Goal: Communication & Community: Answer question/provide support

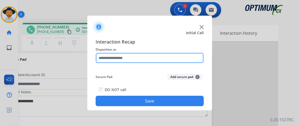
click at [140, 54] on input "text" at bounding box center [150, 58] width 108 height 10
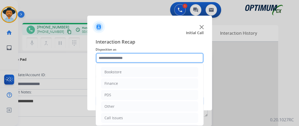
scroll to position [34, 0]
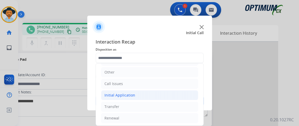
click at [174, 95] on li "Initial Application" at bounding box center [149, 95] width 97 height 10
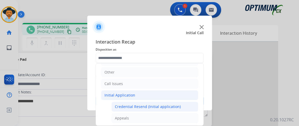
click at [173, 103] on li "Credential Resend (Initial application)" at bounding box center [155, 107] width 87 height 10
type input "**********"
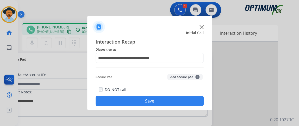
click at [173, 103] on button "Save" at bounding box center [150, 101] width 108 height 10
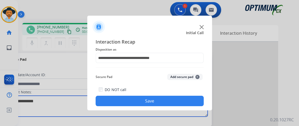
click at [173, 103] on textarea at bounding box center [107, 106] width 201 height 21
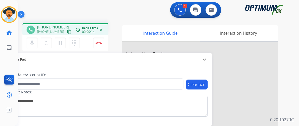
click at [26, 49] on div "mic Mute merge_type Bridge pause Hold dialpad Dialpad Disconnect" at bounding box center [65, 43] width 86 height 16
click at [34, 43] on mat-icon "mic" at bounding box center [32, 43] width 6 height 6
click at [67, 32] on mat-icon "content_copy" at bounding box center [69, 31] width 5 height 5
click at [36, 45] on button "mic_off Mute" at bounding box center [32, 43] width 11 height 11
click at [36, 45] on button "mic Mute" at bounding box center [32, 43] width 11 height 11
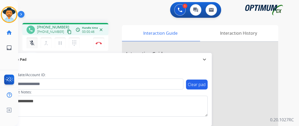
click at [35, 45] on mat-icon "mic_off" at bounding box center [32, 43] width 6 height 6
click at [35, 42] on button "mic Mute" at bounding box center [32, 43] width 11 height 11
click at [35, 42] on button "mic_off Mute" at bounding box center [32, 43] width 11 height 11
click at [35, 41] on button "mic Mute" at bounding box center [32, 43] width 11 height 11
click at [35, 41] on button "mic_off Mute" at bounding box center [32, 43] width 11 height 11
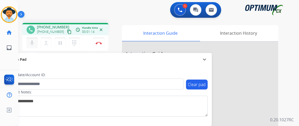
click at [35, 41] on button "mic Mute" at bounding box center [32, 43] width 11 height 11
click at [35, 41] on button "mic_off Mute" at bounding box center [32, 43] width 11 height 11
click at [35, 41] on button "mic Mute" at bounding box center [32, 43] width 11 height 11
click at [35, 41] on button "mic_off Mute" at bounding box center [32, 43] width 11 height 11
click at [35, 41] on button "mic Mute" at bounding box center [32, 43] width 11 height 11
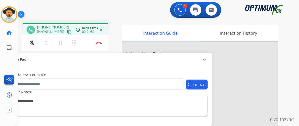
click at [35, 41] on button "mic_off Mute" at bounding box center [32, 43] width 11 height 11
click at [35, 41] on button "mic Mute" at bounding box center [32, 43] width 11 height 11
click at [35, 41] on button "mic_off Mute" at bounding box center [32, 43] width 11 height 11
drag, startPoint x: 35, startPoint y: 39, endPoint x: 37, endPoint y: 43, distance: 4.4
click at [35, 39] on button "mic Mute" at bounding box center [32, 43] width 11 height 11
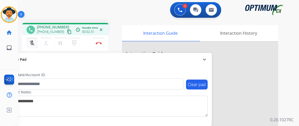
click at [37, 43] on button "mic_off Mute" at bounding box center [32, 43] width 11 height 11
click at [37, 43] on button "mic Mute" at bounding box center [32, 43] width 11 height 11
click at [37, 43] on div "mic_off Mute merge_type Bridge pause Hold dialpad Dialpad" at bounding box center [55, 43] width 56 height 11
click at [35, 43] on mat-icon "mic_off" at bounding box center [32, 43] width 6 height 6
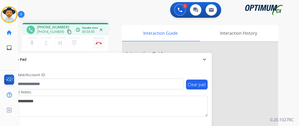
click at [100, 45] on button "Disconnect" at bounding box center [98, 43] width 11 height 11
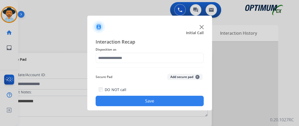
click at [146, 63] on div at bounding box center [150, 58] width 108 height 10
click at [146, 65] on div "Interaction Recap Disposition as Secure Pad Add secure pad + DO NOT call Save" at bounding box center [150, 72] width 108 height 68
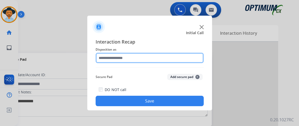
click at [147, 61] on input "text" at bounding box center [150, 58] width 108 height 10
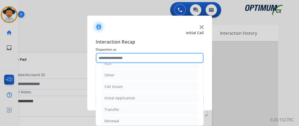
scroll to position [32, 0]
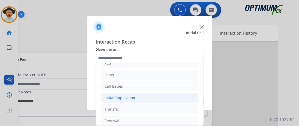
click at [185, 96] on li "Initial Application" at bounding box center [149, 98] width 97 height 10
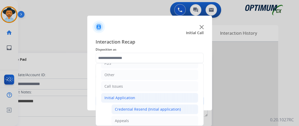
click at [179, 106] on li "Credential Resend (Initial application)" at bounding box center [155, 109] width 87 height 10
type input "**********"
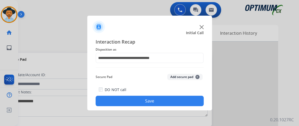
click at [178, 102] on button "Save" at bounding box center [150, 101] width 108 height 10
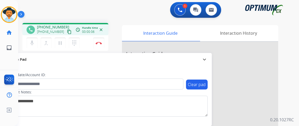
click at [67, 30] on mat-icon "content_copy" at bounding box center [69, 31] width 5 height 5
click at [34, 41] on mat-icon "mic" at bounding box center [32, 43] width 6 height 6
click at [33, 42] on mat-icon "mic_off" at bounding box center [32, 43] width 6 height 6
click at [29, 39] on button "mic_off Mute" at bounding box center [32, 43] width 11 height 11
click at [33, 40] on mat-icon "mic" at bounding box center [32, 43] width 6 height 6
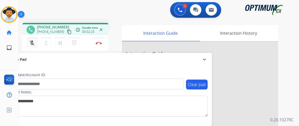
click at [34, 43] on mat-icon "mic_off" at bounding box center [32, 43] width 6 height 6
click at [32, 41] on mat-icon "mic" at bounding box center [32, 43] width 6 height 6
click at [35, 44] on button "mic_off Mute" at bounding box center [32, 43] width 11 height 11
click at [35, 43] on button "mic Mute" at bounding box center [32, 43] width 11 height 11
click at [35, 39] on button "mic_off Mute" at bounding box center [32, 43] width 11 height 11
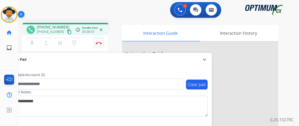
click at [99, 40] on button "Disconnect" at bounding box center [98, 43] width 11 height 11
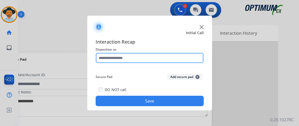
click at [146, 59] on input "text" at bounding box center [150, 58] width 108 height 10
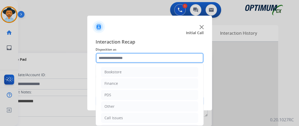
scroll to position [34, 0]
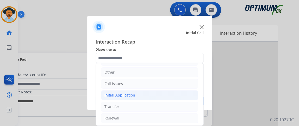
click at [163, 95] on li "Initial Application" at bounding box center [149, 95] width 97 height 10
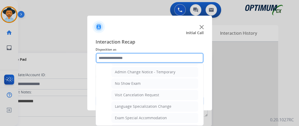
scroll to position [283, 0]
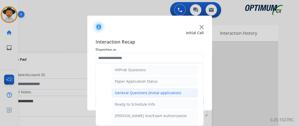
click at [176, 91] on div "General Questions (Initial application)" at bounding box center [148, 92] width 66 height 5
type input "**********"
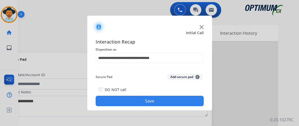
click at [174, 97] on button "Save" at bounding box center [150, 101] width 108 height 10
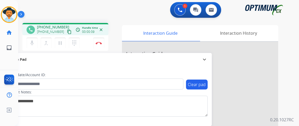
click at [63, 29] on div "+14124951865 content_copy" at bounding box center [54, 32] width 35 height 6
click at [67, 29] on mat-icon "content_copy" at bounding box center [69, 31] width 5 height 5
click at [38, 43] on div "mic Mute merge_type Bridge pause Hold dialpad Dialpad" at bounding box center [55, 43] width 56 height 11
click at [37, 42] on button "mic Mute" at bounding box center [32, 43] width 11 height 11
click at [37, 42] on button "mic_off Mute" at bounding box center [32, 43] width 11 height 11
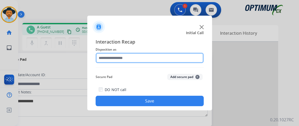
click at [140, 55] on input "text" at bounding box center [150, 58] width 108 height 10
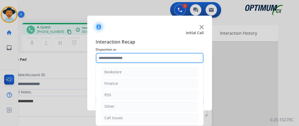
scroll to position [34, 0]
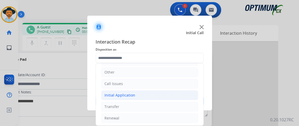
click at [166, 93] on li "Initial Application" at bounding box center [149, 95] width 97 height 10
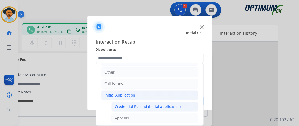
click at [163, 105] on div "Credential Resend (Initial application)" at bounding box center [148, 106] width 66 height 5
type input "**********"
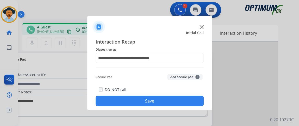
click at [163, 99] on button "Save" at bounding box center [150, 101] width 108 height 10
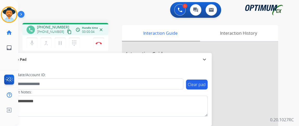
click at [66, 34] on button "content_copy" at bounding box center [69, 32] width 6 height 6
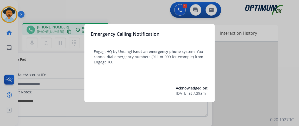
click at [76, 28] on div at bounding box center [149, 63] width 299 height 126
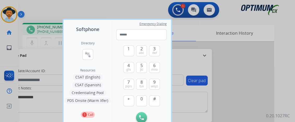
click at [34, 12] on div at bounding box center [147, 61] width 295 height 122
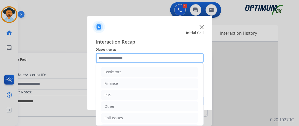
click at [114, 55] on input "text" at bounding box center [150, 58] width 108 height 10
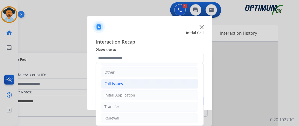
click at [172, 84] on li "Call Issues" at bounding box center [149, 84] width 97 height 10
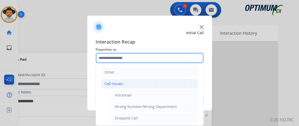
scroll to position [91, 0]
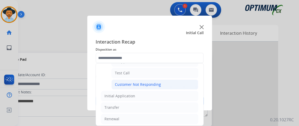
click at [180, 81] on li "Customer Not Responding" at bounding box center [155, 84] width 87 height 10
type input "**********"
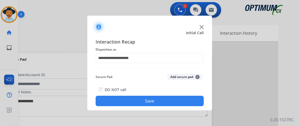
click at [180, 105] on button "Save" at bounding box center [150, 101] width 108 height 10
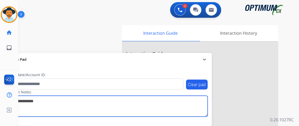
click at [181, 104] on textarea at bounding box center [107, 106] width 201 height 21
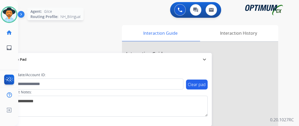
click at [4, 10] on img at bounding box center [9, 14] width 15 height 15
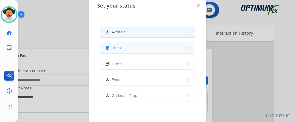
click at [170, 45] on button "free_breakfast Break" at bounding box center [147, 47] width 95 height 11
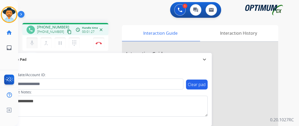
click at [31, 38] on button "mic Mute" at bounding box center [32, 43] width 11 height 11
click at [31, 38] on button "mic_off Mute" at bounding box center [32, 43] width 11 height 11
click at [99, 44] on button "Disconnect" at bounding box center [98, 43] width 11 height 11
click at [99, 45] on button "Disconnect" at bounding box center [98, 43] width 11 height 11
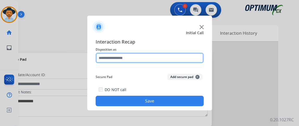
click at [143, 62] on input "text" at bounding box center [150, 58] width 108 height 10
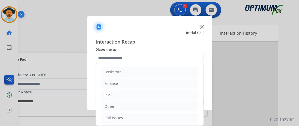
drag, startPoint x: 199, startPoint y: 72, endPoint x: 197, endPoint y: 119, distance: 46.7
click at [197, 119] on ul "Bookstore Finance PDS Other Call Issues Initial Application Transfer Renewal" at bounding box center [150, 111] width 108 height 97
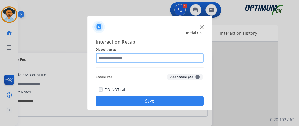
click at [186, 55] on input "text" at bounding box center [150, 58] width 108 height 10
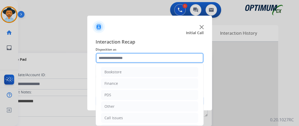
scroll to position [34, 0]
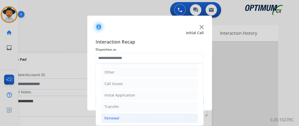
click at [165, 118] on li "Renewal" at bounding box center [149, 118] width 97 height 10
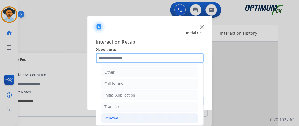
scroll to position [126, 0]
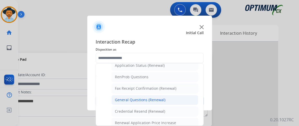
click at [190, 97] on li "General Questions (Renewal)" at bounding box center [155, 100] width 87 height 10
type input "**********"
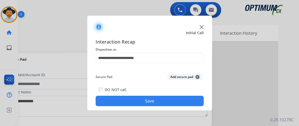
click at [189, 100] on button "Save" at bounding box center [150, 101] width 108 height 10
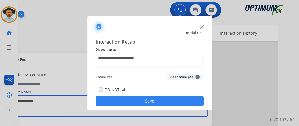
click at [189, 100] on textarea at bounding box center [107, 106] width 201 height 21
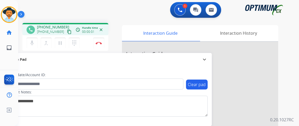
click at [66, 28] on div "[PHONE_NUMBER] [PHONE_NUMBER] content_copy" at bounding box center [54, 30] width 35 height 10
click at [67, 29] on mat-icon "content_copy" at bounding box center [69, 31] width 5 height 5
click at [34, 40] on mat-icon "mic" at bounding box center [32, 43] width 6 height 6
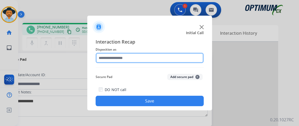
click at [135, 62] on input "text" at bounding box center [150, 58] width 108 height 10
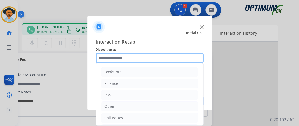
scroll to position [34, 0]
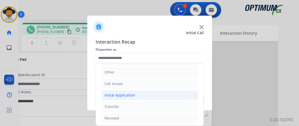
click at [177, 92] on li "Initial Application" at bounding box center [149, 95] width 97 height 10
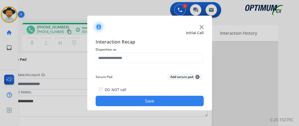
click at [187, 52] on span "Disposition as" at bounding box center [150, 49] width 108 height 6
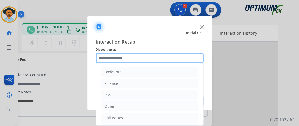
click at [186, 58] on input "text" at bounding box center [150, 58] width 108 height 10
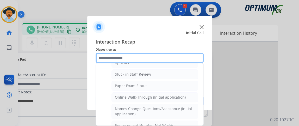
scroll to position [103, 0]
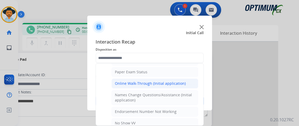
click at [186, 80] on li "Online Walk-Through (Initial application)" at bounding box center [155, 83] width 87 height 10
type input "**********"
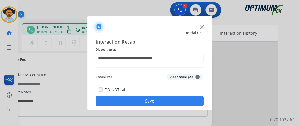
click at [173, 99] on button "Save" at bounding box center [150, 101] width 108 height 10
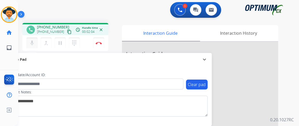
click at [36, 43] on button "mic Mute" at bounding box center [32, 43] width 11 height 11
click at [36, 43] on button "mic_off Mute" at bounding box center [32, 43] width 11 height 11
click at [32, 39] on button "mic Mute" at bounding box center [32, 43] width 11 height 11
click at [32, 39] on button "mic_off Mute" at bounding box center [32, 43] width 11 height 11
click at [97, 41] on button "Disconnect" at bounding box center [98, 43] width 11 height 11
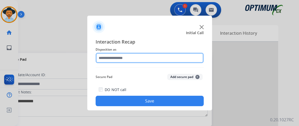
click at [168, 57] on input "text" at bounding box center [150, 58] width 108 height 10
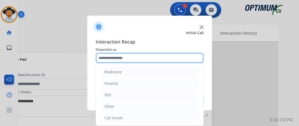
scroll to position [34, 0]
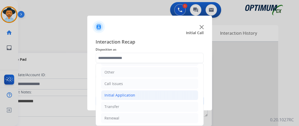
click at [166, 97] on li "Initial Application" at bounding box center [149, 95] width 97 height 10
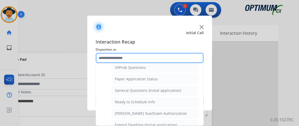
scroll to position [287, 0]
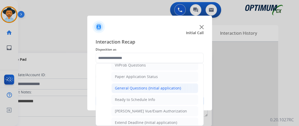
click at [174, 85] on div "General Questions (Initial application)" at bounding box center [148, 87] width 66 height 5
type input "**********"
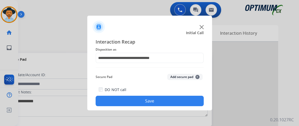
click at [170, 98] on button "Save" at bounding box center [150, 101] width 108 height 10
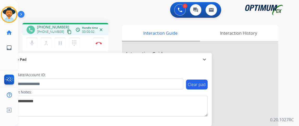
click at [67, 31] on mat-icon "content_copy" at bounding box center [69, 31] width 5 height 5
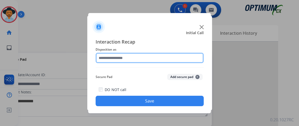
click at [134, 59] on input "text" at bounding box center [150, 58] width 108 height 10
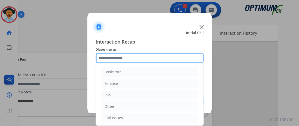
scroll to position [34, 0]
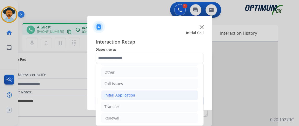
click at [170, 97] on li "Initial Application" at bounding box center [149, 95] width 97 height 10
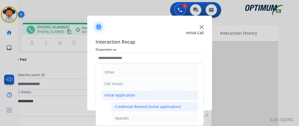
click at [169, 108] on div "Credential Resend (Initial application)" at bounding box center [148, 106] width 66 height 5
type input "**********"
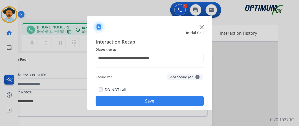
click at [168, 101] on button "Save" at bounding box center [150, 101] width 108 height 10
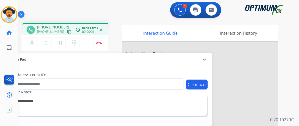
click at [67, 30] on mat-icon "content_copy" at bounding box center [69, 31] width 5 height 5
click at [33, 43] on mat-icon "mic" at bounding box center [32, 43] width 6 height 6
click at [27, 49] on div "mic_off Mute merge_type Bridge pause Hold dialpad Dialpad Disconnect" at bounding box center [65, 43] width 86 height 16
click at [32, 44] on mat-icon "mic_off" at bounding box center [32, 43] width 6 height 6
click at [33, 41] on mat-icon "mic" at bounding box center [32, 43] width 6 height 6
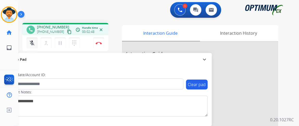
click at [33, 40] on mat-icon "mic_off" at bounding box center [32, 43] width 6 height 6
click at [30, 45] on mat-icon "mic" at bounding box center [32, 43] width 6 height 6
click at [30, 45] on mat-icon "mic_off" at bounding box center [32, 43] width 6 height 6
click at [30, 47] on button "mic Mute" at bounding box center [32, 43] width 11 height 11
click at [30, 47] on button "mic_off Mute" at bounding box center [32, 43] width 11 height 11
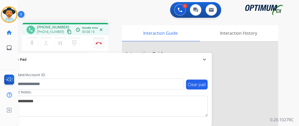
click at [101, 41] on button "Disconnect" at bounding box center [98, 43] width 11 height 11
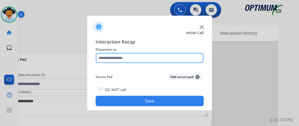
click at [134, 60] on input "text" at bounding box center [150, 58] width 108 height 10
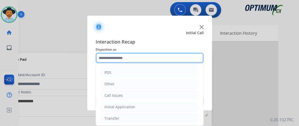
scroll to position [30, 0]
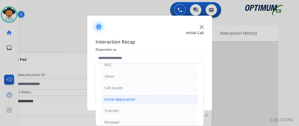
click at [189, 97] on li "Initial Application" at bounding box center [149, 99] width 97 height 10
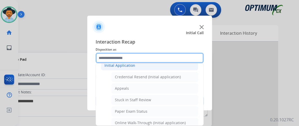
scroll to position [75, 0]
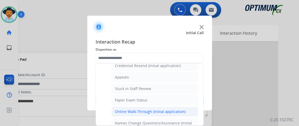
click at [181, 109] on div "Online Walk-Through (Initial application)" at bounding box center [150, 111] width 71 height 5
type input "**********"
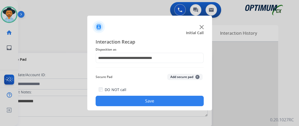
click at [160, 102] on button "Save" at bounding box center [150, 101] width 108 height 10
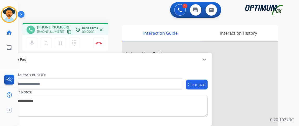
click at [67, 32] on mat-icon "content_copy" at bounding box center [69, 31] width 5 height 5
click at [30, 44] on mat-icon "mic_off" at bounding box center [32, 43] width 6 height 6
click at [102, 43] on button "Disconnect" at bounding box center [98, 43] width 11 height 11
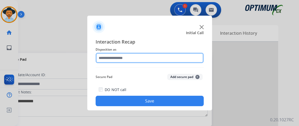
click at [162, 59] on input "text" at bounding box center [150, 58] width 108 height 10
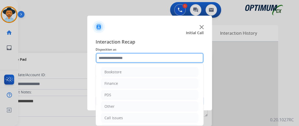
scroll to position [34, 0]
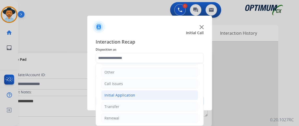
click at [158, 95] on li "Initial Application" at bounding box center [149, 95] width 97 height 10
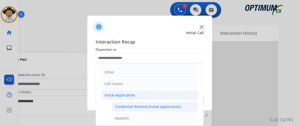
click at [157, 105] on div "Credential Resend (Initial application)" at bounding box center [148, 106] width 66 height 5
type input "**********"
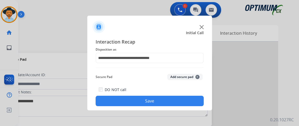
click at [163, 103] on button "Save" at bounding box center [150, 101] width 108 height 10
